Goal: Navigation & Orientation: Understand site structure

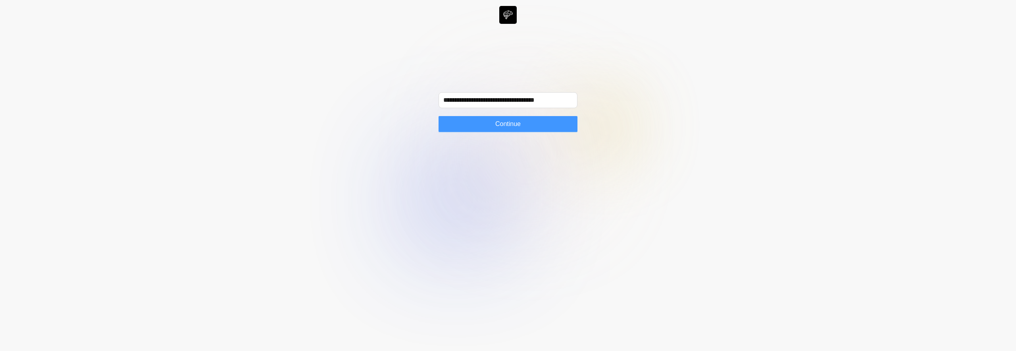
type input "**********"
click at [526, 123] on button "Continue" at bounding box center [508, 124] width 139 height 16
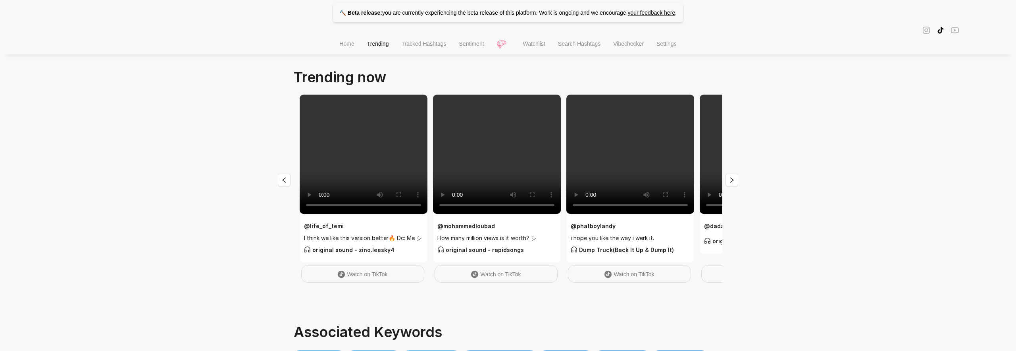
click at [419, 46] on span "Tracked Hashtags" at bounding box center [423, 43] width 45 height 6
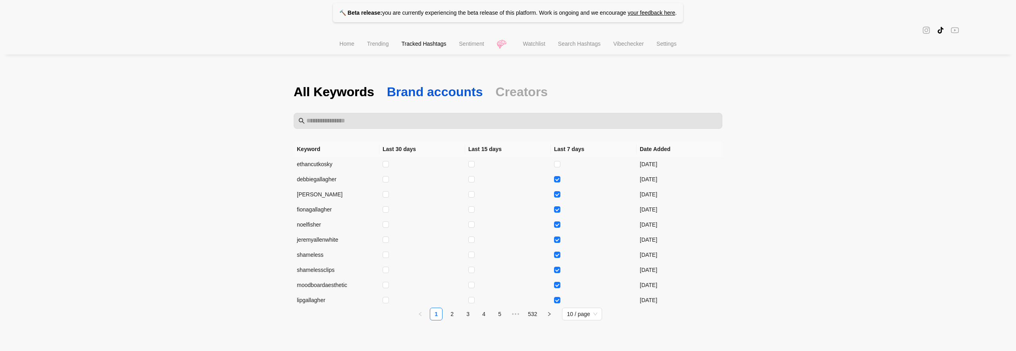
click at [435, 94] on span "Brand accounts" at bounding box center [435, 91] width 96 height 17
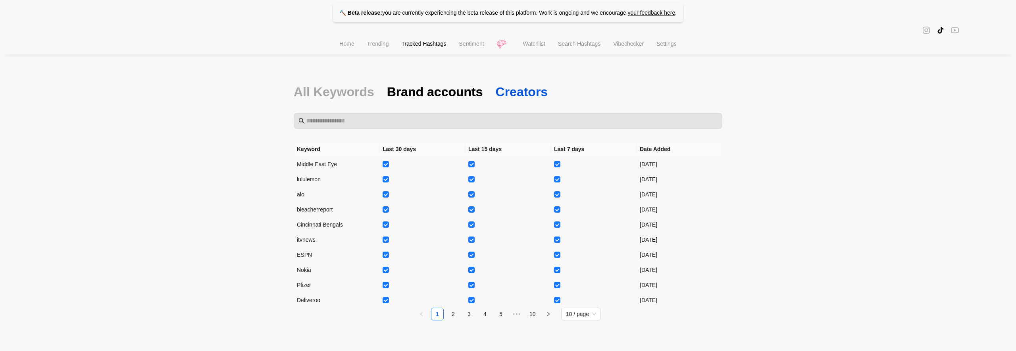
click at [503, 87] on span "Creators" at bounding box center [522, 91] width 52 height 17
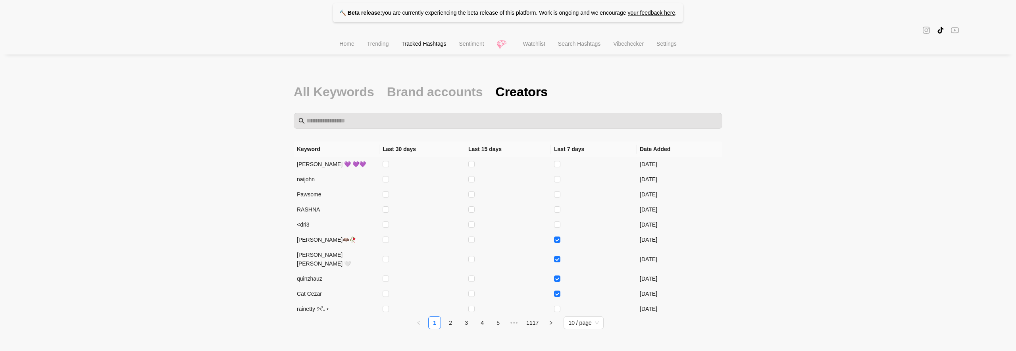
click at [478, 47] on span "Sentiment" at bounding box center [471, 43] width 25 height 6
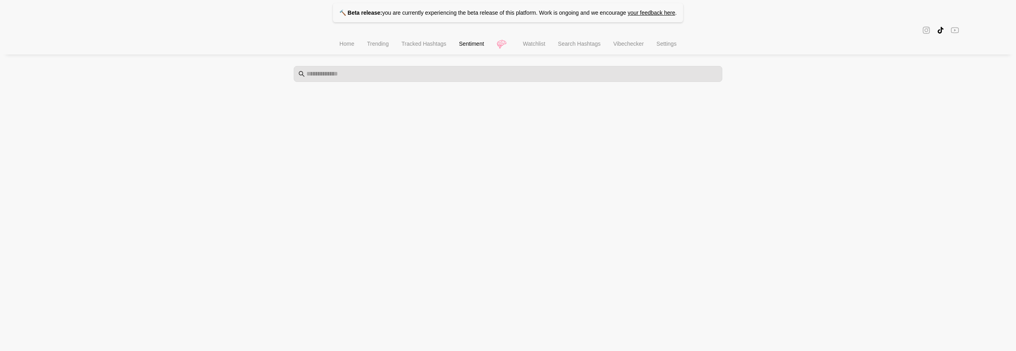
click at [535, 45] on span "Watchlist" at bounding box center [534, 43] width 22 height 6
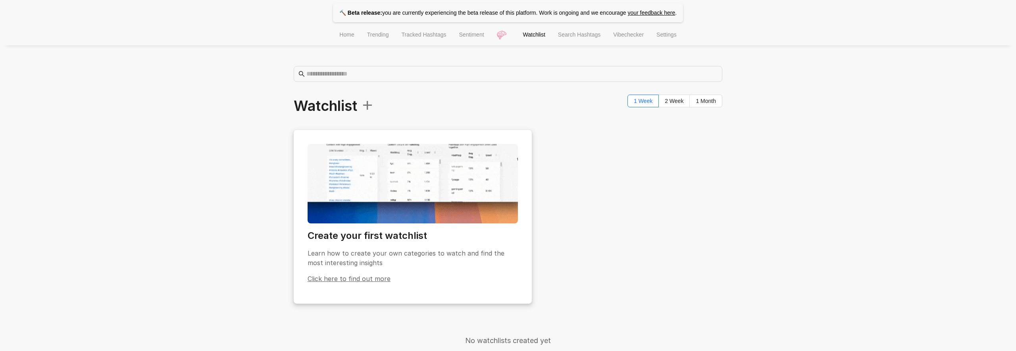
click at [432, 192] on img at bounding box center [413, 183] width 210 height 79
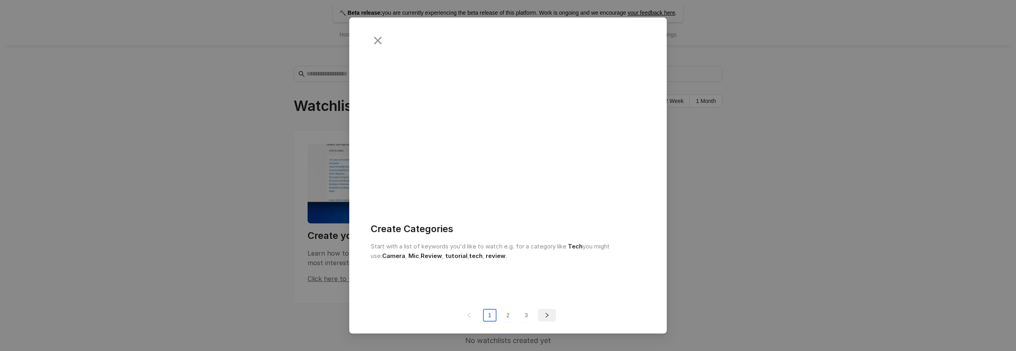
click at [542, 316] on button "button" at bounding box center [547, 314] width 18 height 13
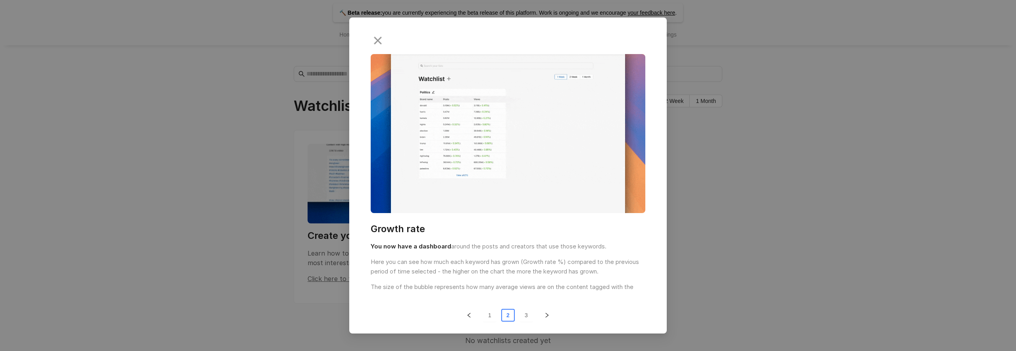
click at [542, 316] on button "button" at bounding box center [547, 314] width 18 height 13
click at [378, 44] on icon "close" at bounding box center [378, 41] width 10 height 10
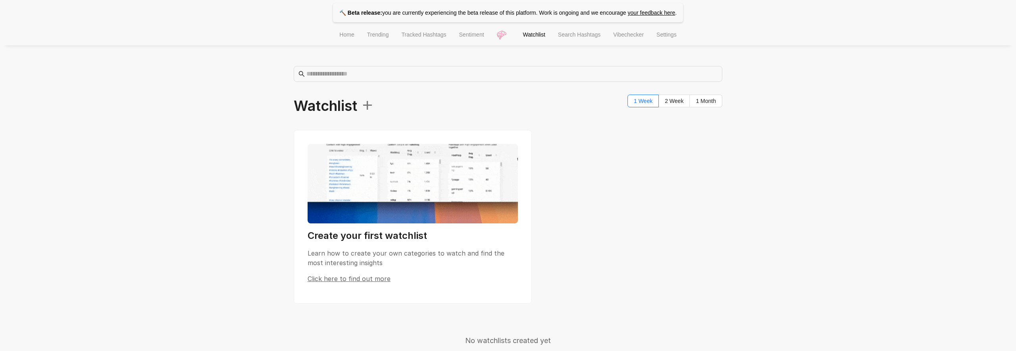
click at [676, 38] on span "Settings" at bounding box center [667, 34] width 20 height 6
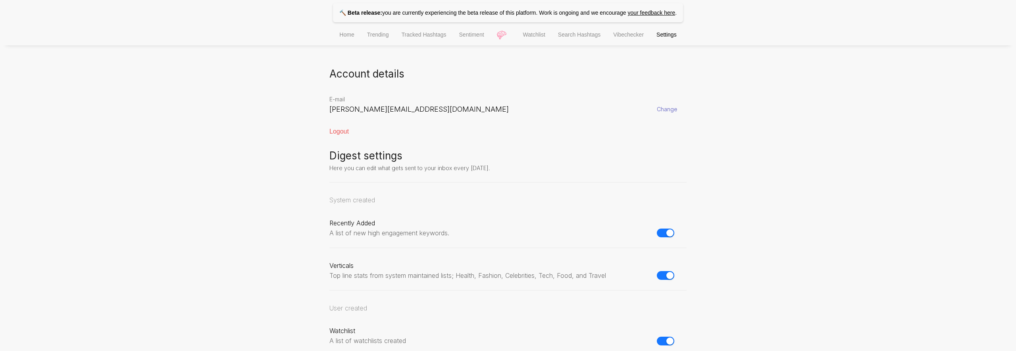
click at [628, 38] on span "Vibechecker" at bounding box center [628, 34] width 31 height 6
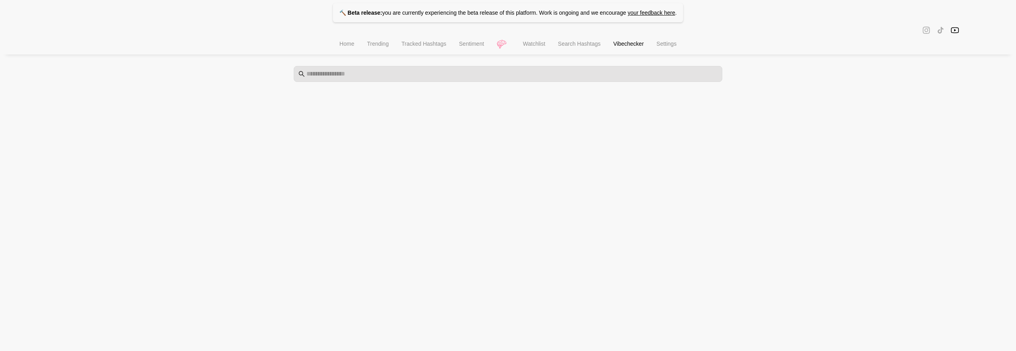
click at [585, 47] on span "Search Hashtags" at bounding box center [579, 43] width 42 height 6
click at [521, 76] on div at bounding box center [445, 74] width 298 height 6
